Goal: Task Accomplishment & Management: Manage account settings

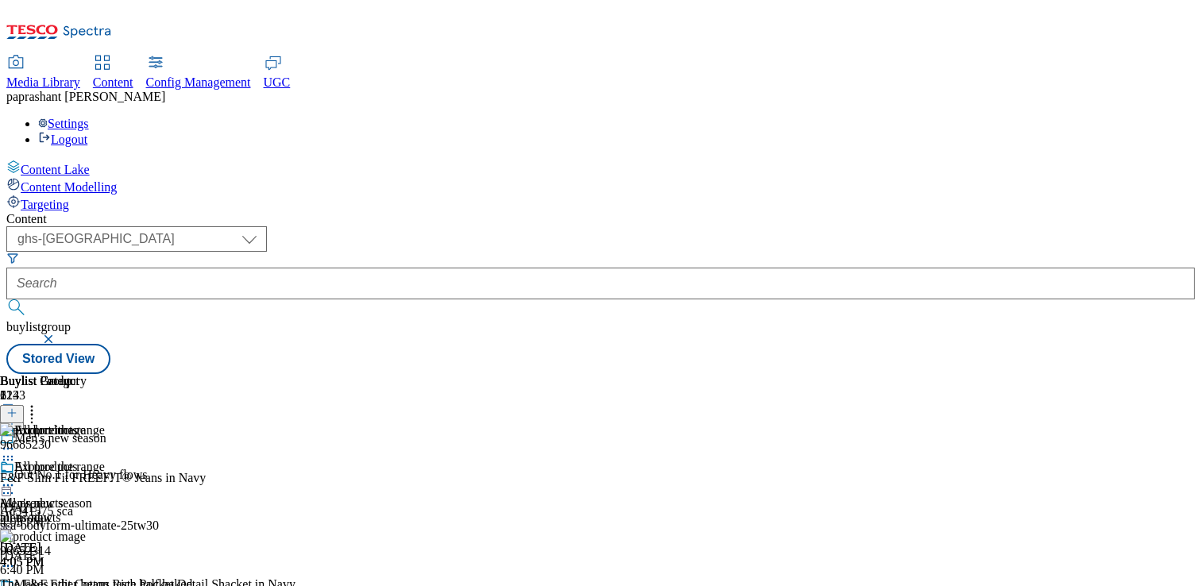
select select "ghs-uk"
click at [251, 75] on span "Config Management" at bounding box center [198, 82] width 105 height 14
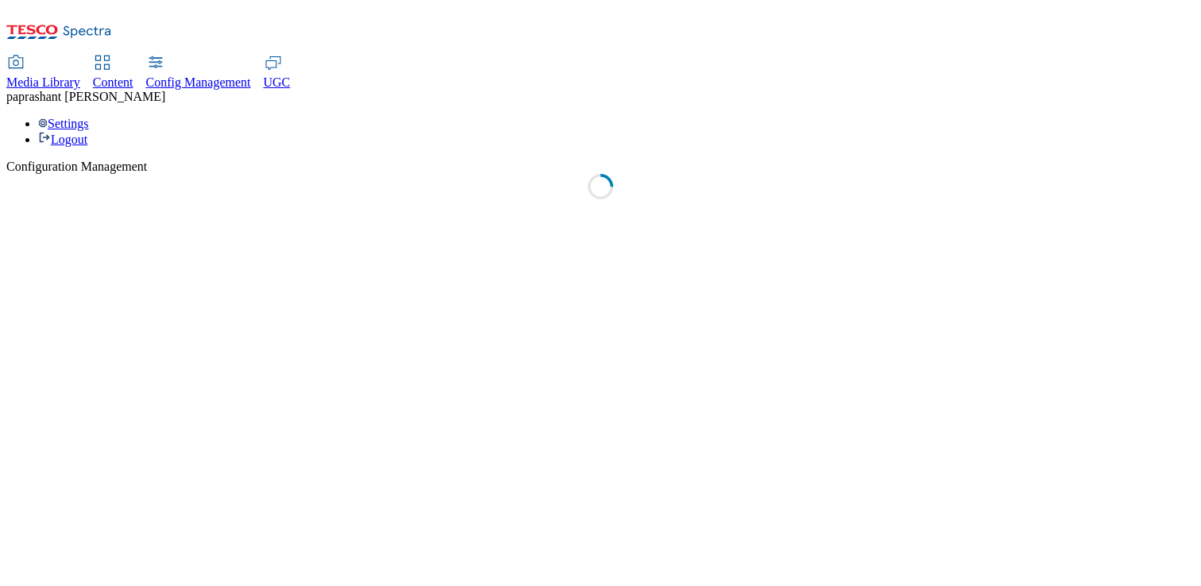
select select "uk"
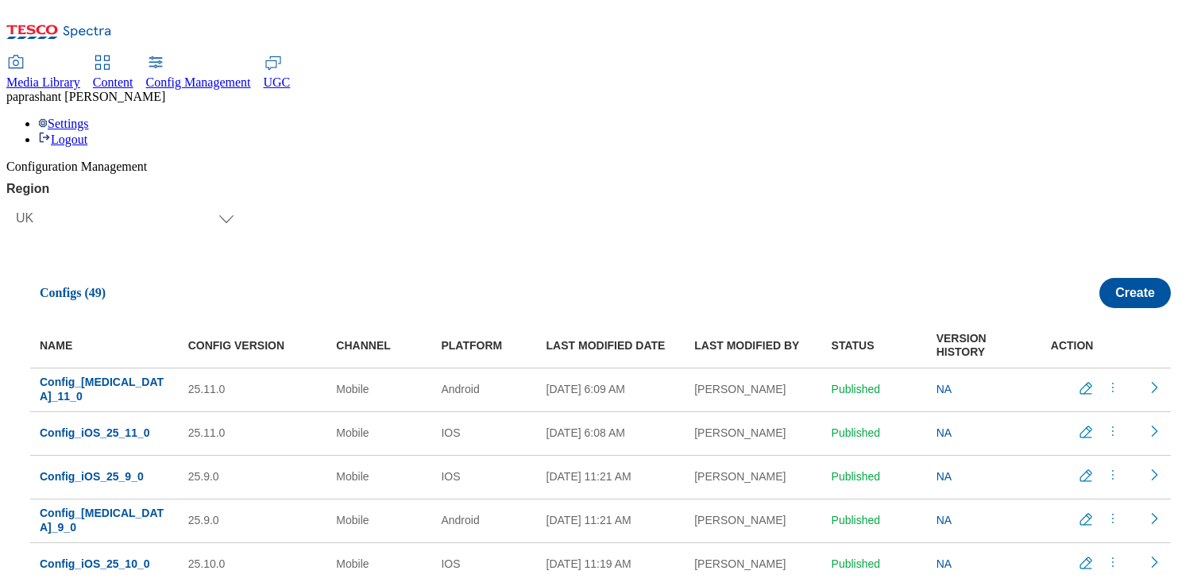
click at [1105, 380] on icon "menus" at bounding box center [1113, 388] width 16 height 16
click at [1103, 390] on button "Edit" at bounding box center [1111, 397] width 91 height 15
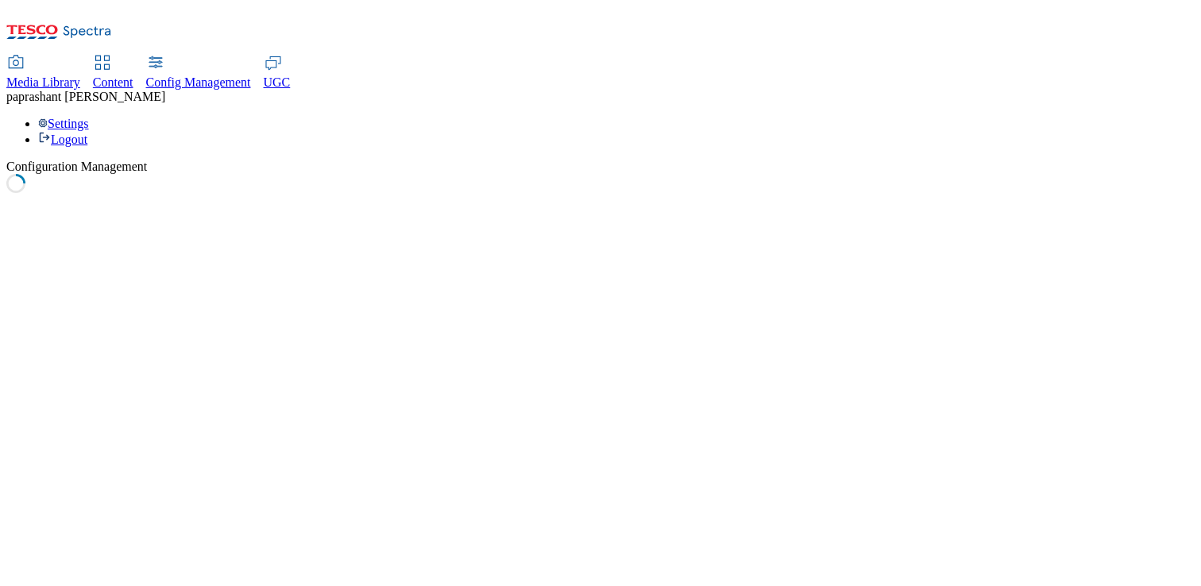
select select "mobile"
select select "android"
select select "boolean"
select select "true"
select select "boolean"
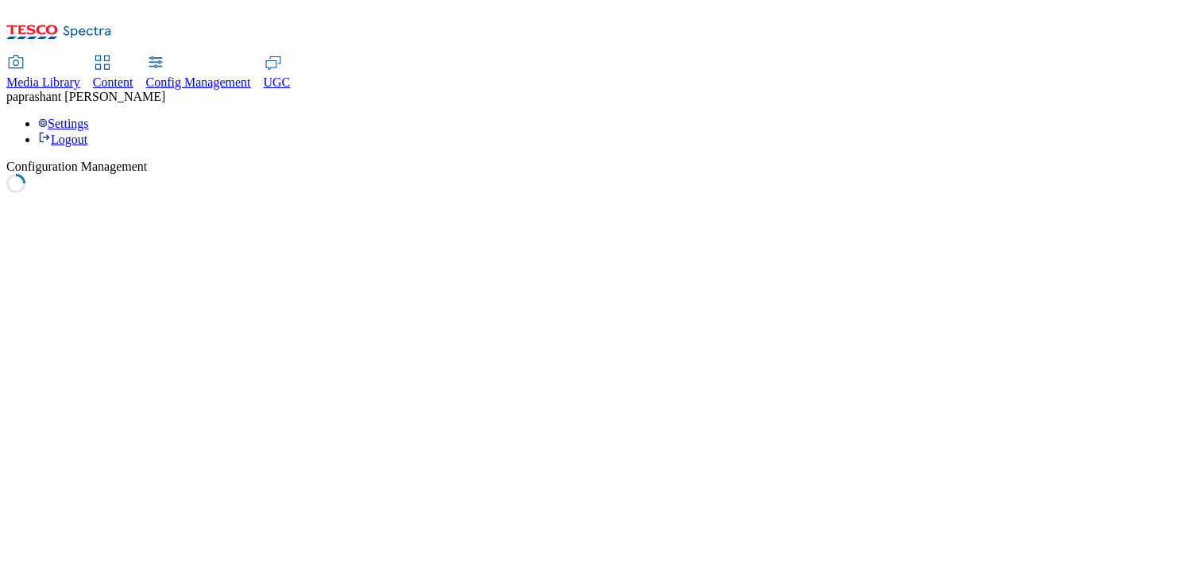
select select "true"
select select "boolean"
select select "true"
select select "boolean"
select select "false"
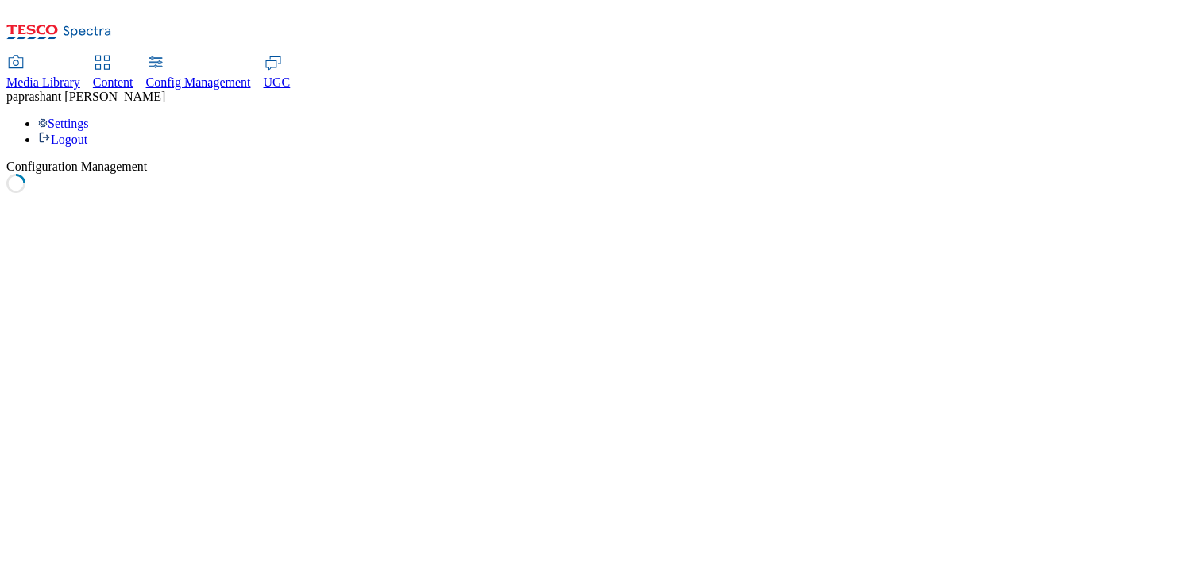
select select "boolean"
select select "true"
select select "boolean"
select select "true"
select select "boolean"
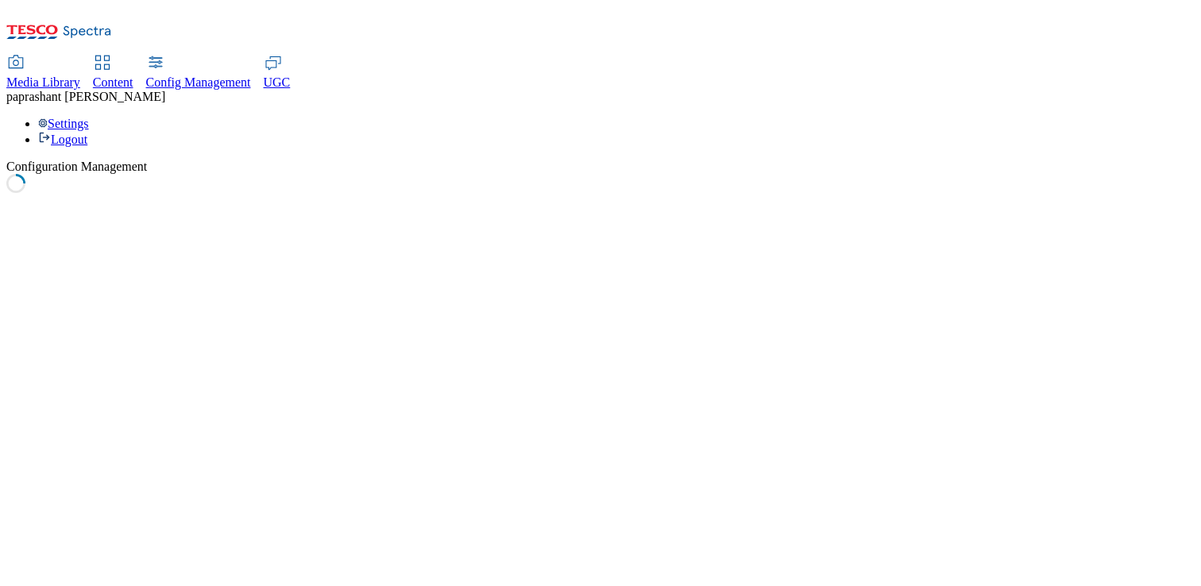
select select "true"
select select "boolean"
select select "true"
select select "boolean"
select select "true"
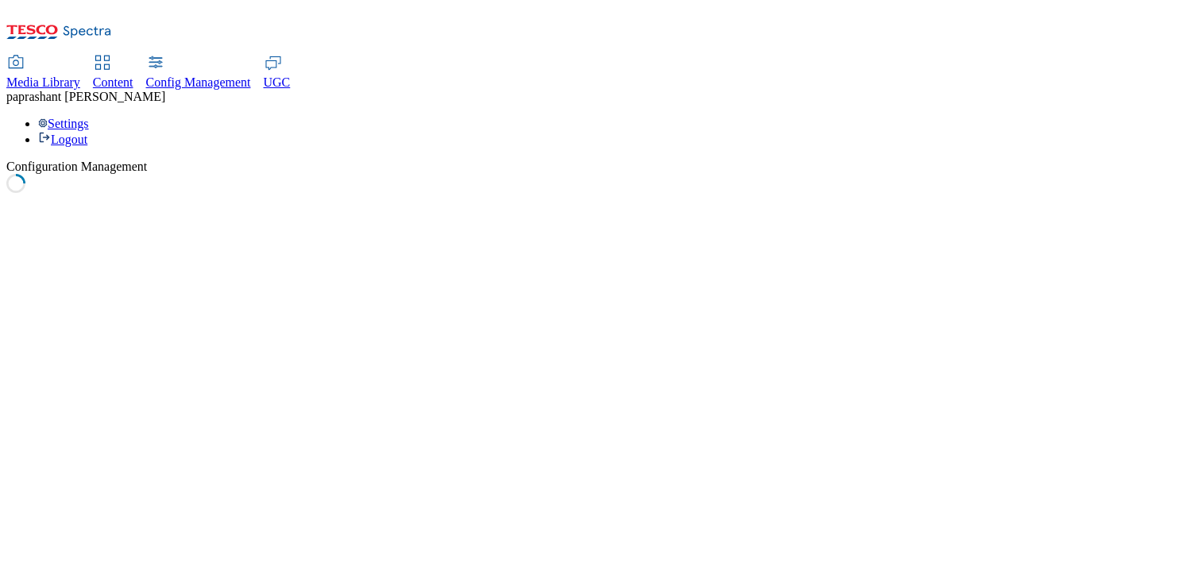
select select "boolean"
select select "true"
select select "boolean"
select select "true"
select select "boolean"
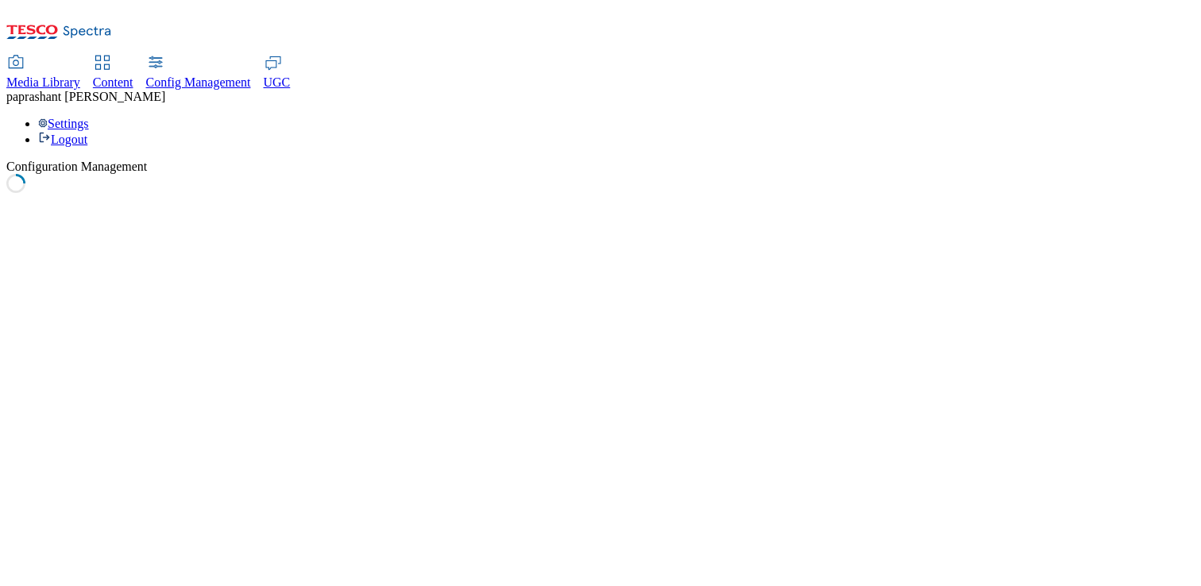
select select "true"
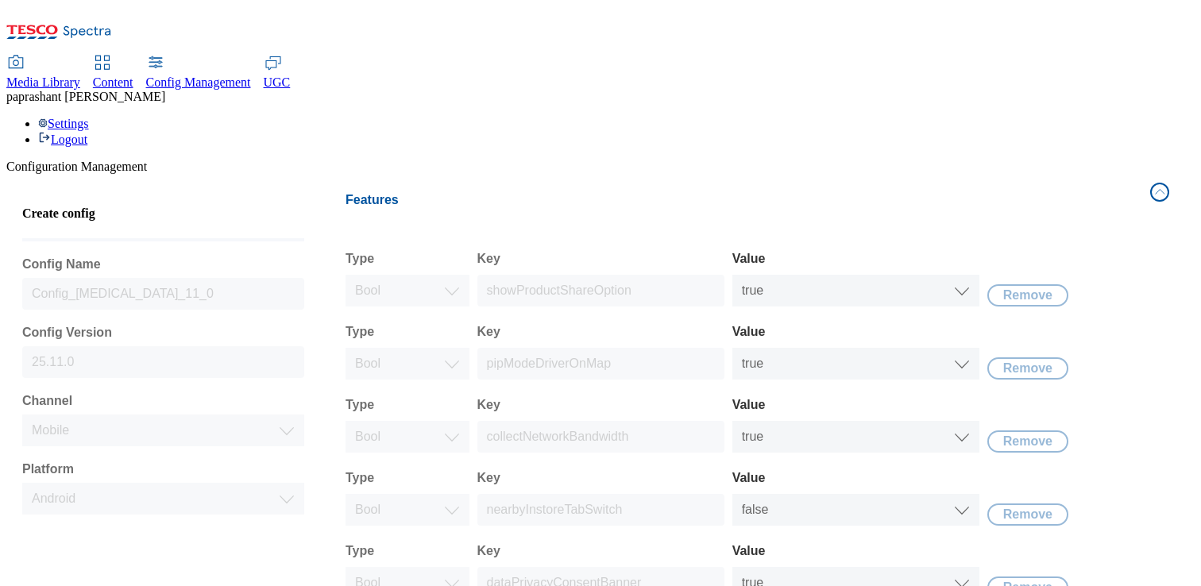
scroll to position [73, 0]
click at [1165, 174] on button "Features" at bounding box center [757, 200] width 843 height 53
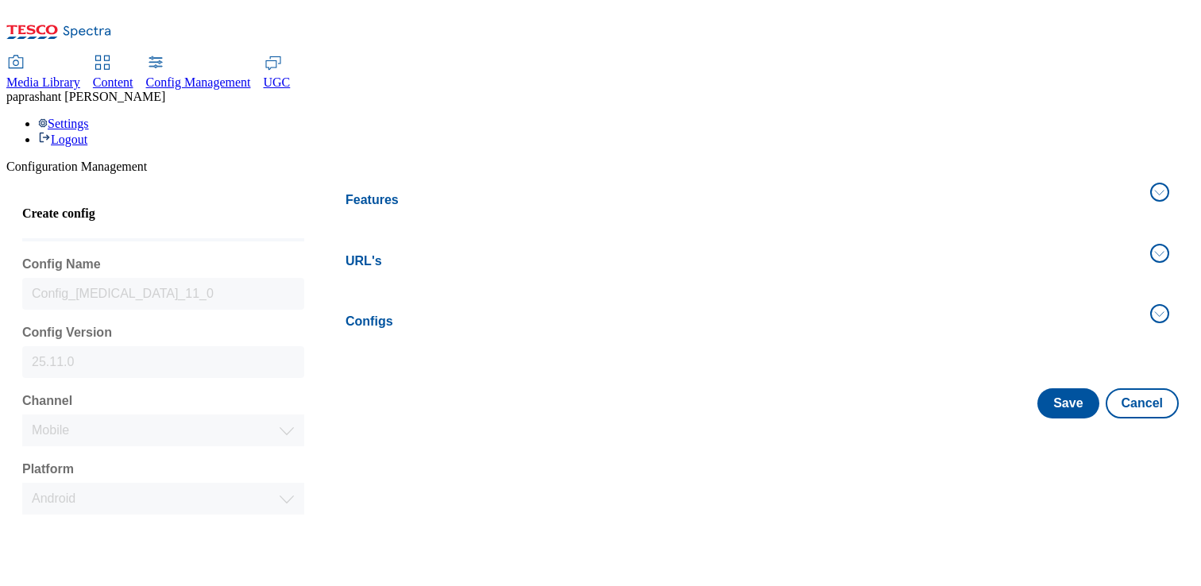
click at [1148, 235] on button "URL's" at bounding box center [757, 261] width 843 height 53
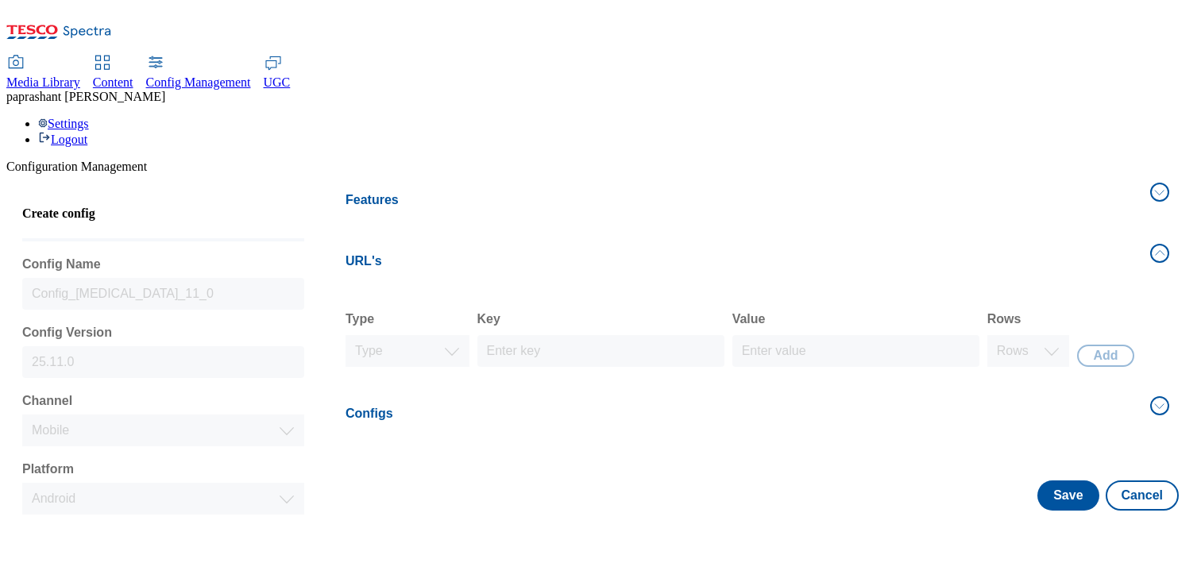
click at [1148, 235] on button "URL's" at bounding box center [757, 261] width 843 height 53
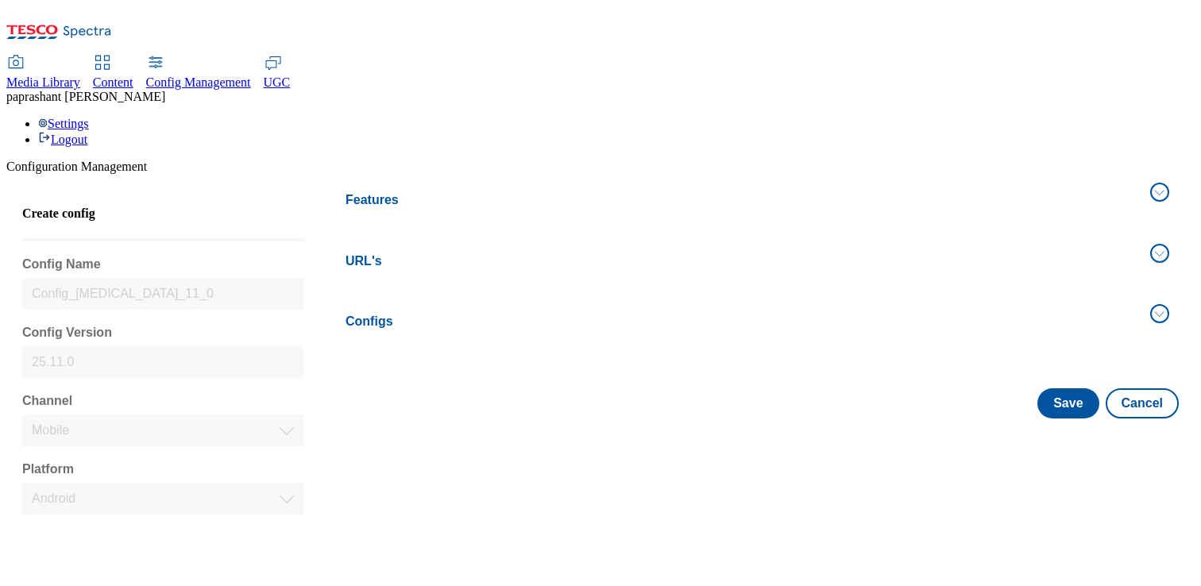
click at [1140, 295] on button "Configs" at bounding box center [757, 321] width 843 height 53
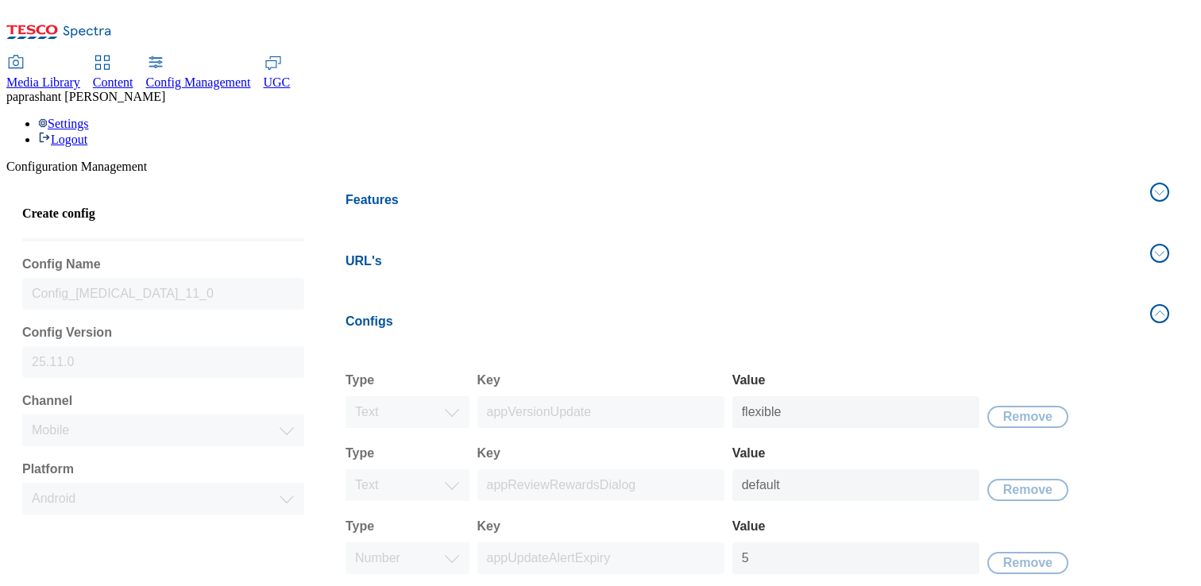
click at [1140, 295] on button "Configs" at bounding box center [757, 321] width 843 height 53
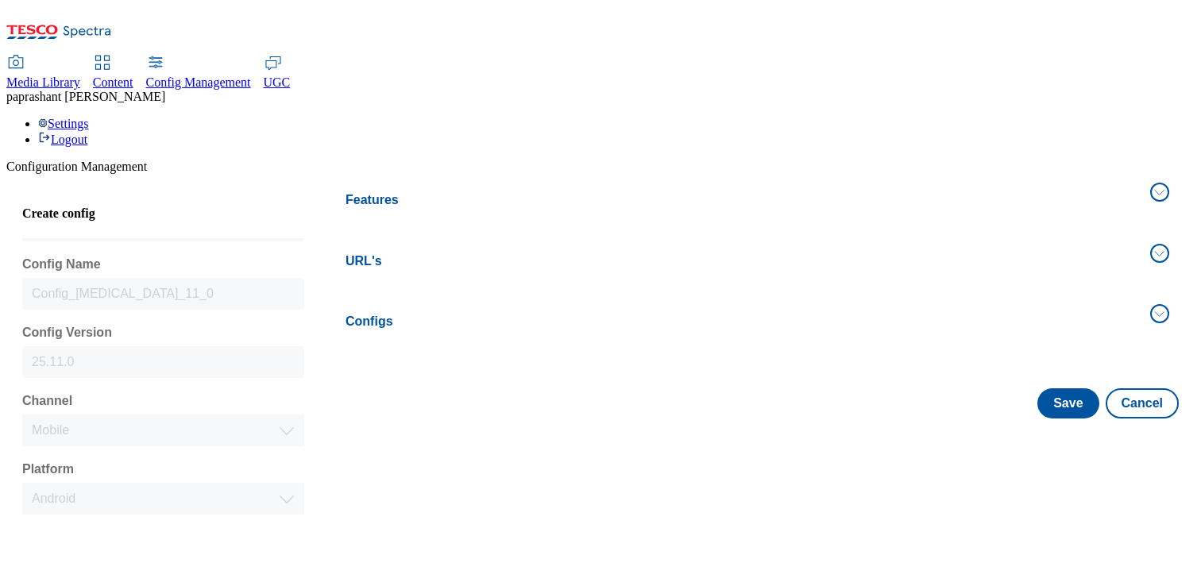
scroll to position [0, 0]
click at [1155, 388] on button "Cancel" at bounding box center [1142, 403] width 73 height 30
select select "uk"
